Goal: Task Accomplishment & Management: Manage account settings

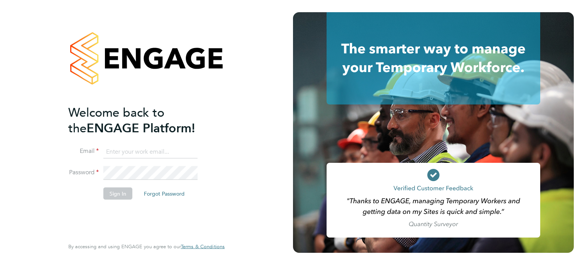
type input "[PERSON_NAME][EMAIL_ADDRESS][PERSON_NAME][DOMAIN_NAME]"
click at [124, 195] on button "Sign In" at bounding box center [117, 193] width 29 height 12
click at [124, 195] on div "Sorry, we are having problems connecting to our services." at bounding box center [146, 132] width 293 height 265
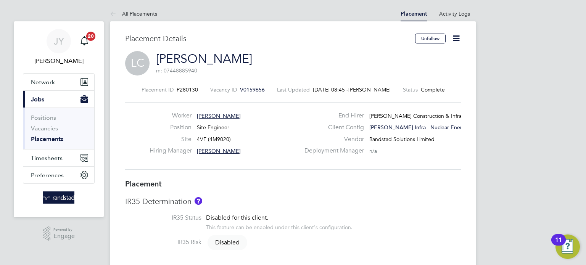
click at [454, 40] on icon at bounding box center [456, 39] width 10 height 10
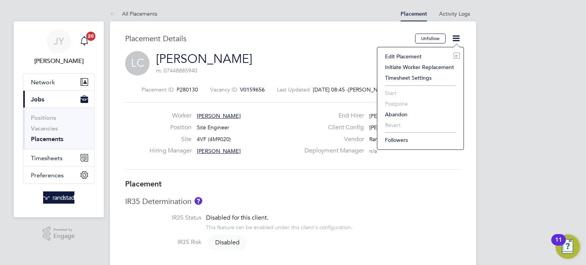
click at [412, 55] on li "Edit Placement e" at bounding box center [420, 56] width 79 height 11
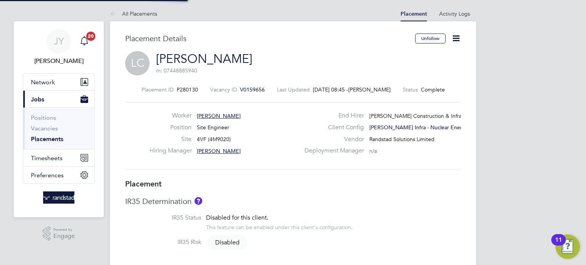
type input "[PERSON_NAME]"
type input "Jaabil Nyande"
type input "[DATE]"
type input "08:00"
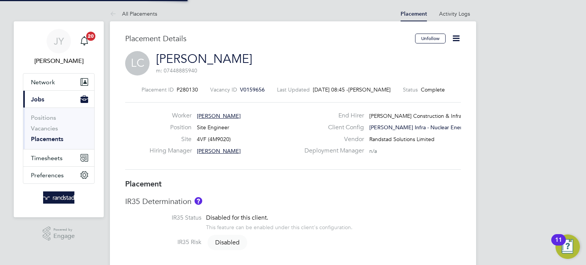
type input "18:00"
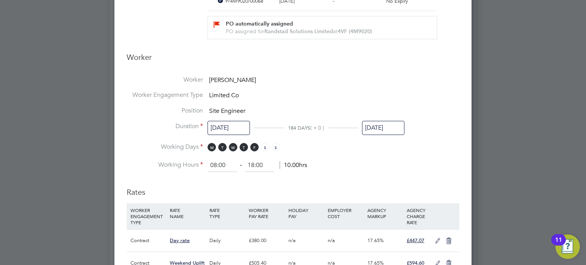
click at [379, 130] on input "[DATE]" at bounding box center [383, 128] width 42 height 14
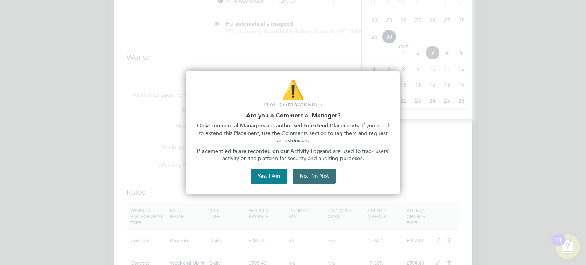
click at [311, 176] on button "No, I'm Not" at bounding box center [314, 176] width 43 height 15
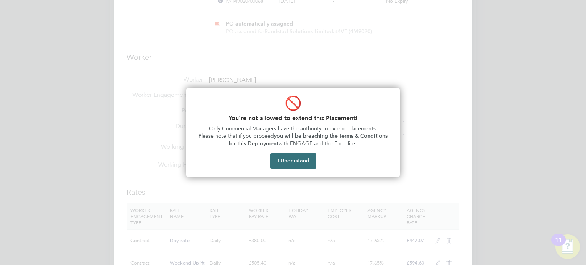
click at [310, 161] on button "I Understand" at bounding box center [294, 160] width 46 height 15
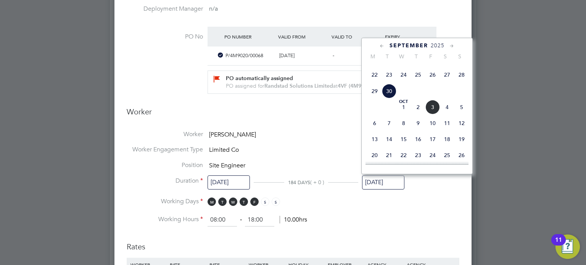
click at [310, 141] on li "Worker [PERSON_NAME]" at bounding box center [293, 139] width 333 height 16
